Goal: Transaction & Acquisition: Purchase product/service

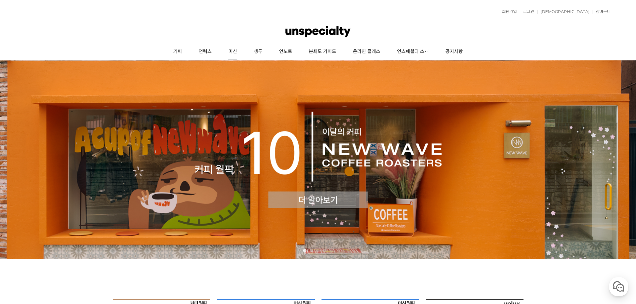
click at [229, 48] on link "머신" at bounding box center [232, 51] width 25 height 17
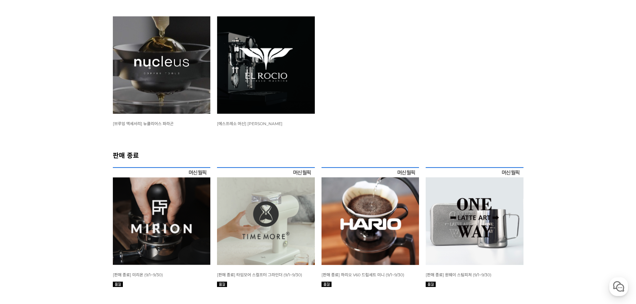
scroll to position [868, 0]
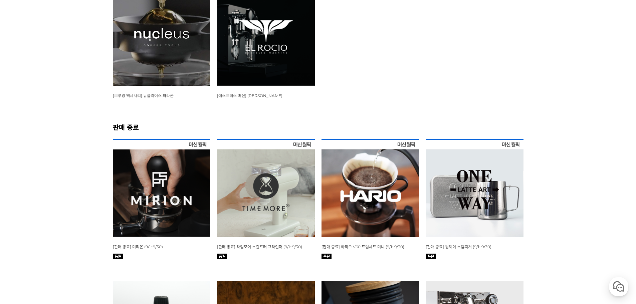
click at [148, 198] on img at bounding box center [162, 188] width 98 height 98
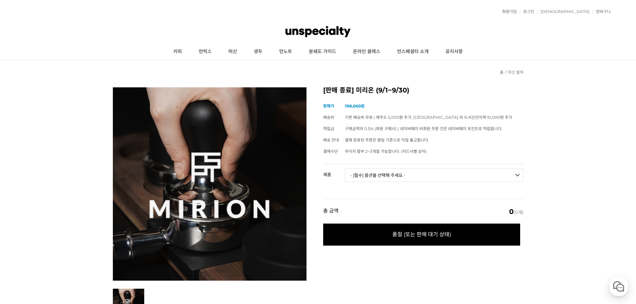
click at [432, 174] on select "- [필수] 옵션을 선택해 주세요 - ------------------- 미리온 탬퍼 세트 미리온 임팩트 미리온 탬퍼 세트 + 미리온 임팩트" at bounding box center [434, 175] width 179 height 13
click at [345, 169] on select "- [필수] 옵션을 선택해 주세요 - ------------------- 미리온 탬퍼 세트 미리온 임팩트 미리온 탬퍼 세트 + 미리온 임팩트" at bounding box center [434, 175] width 179 height 13
select select "*"
